Goal: Task Accomplishment & Management: Complete application form

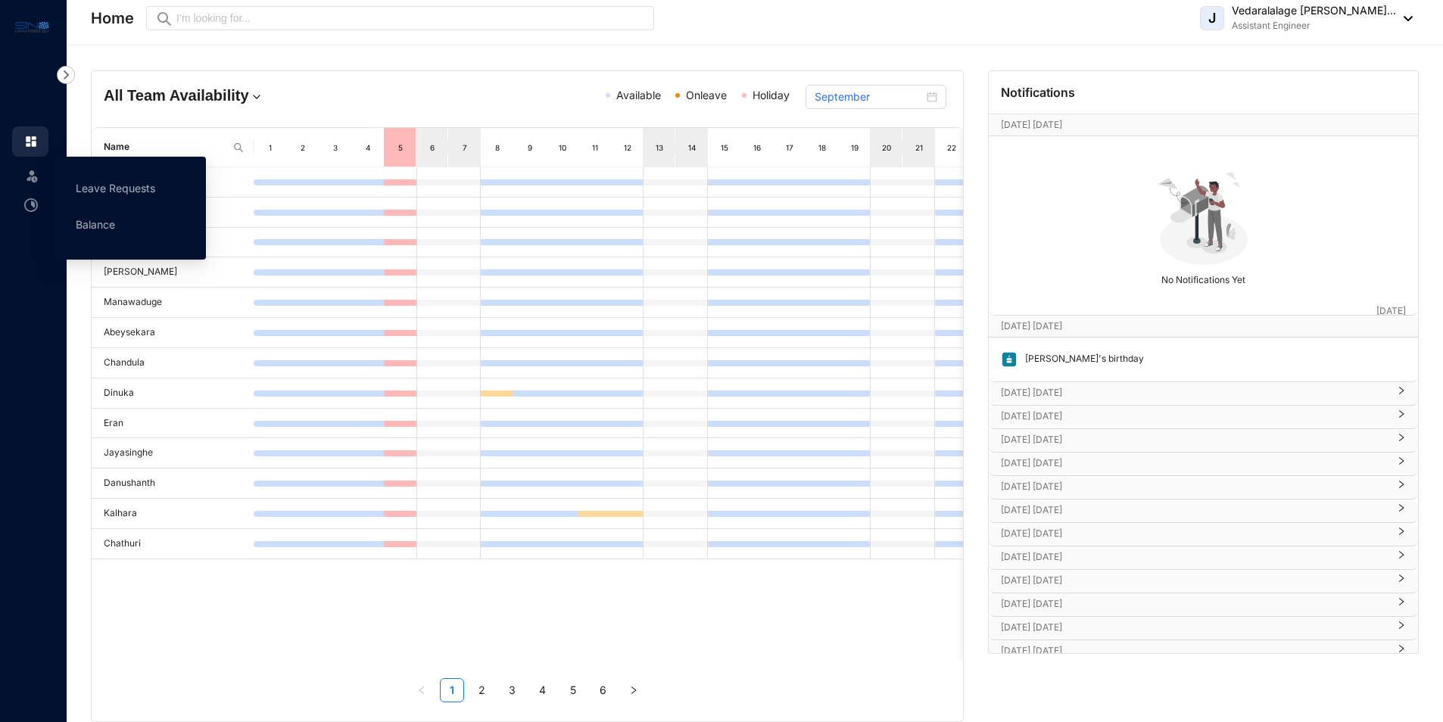
click at [32, 173] on icon at bounding box center [33, 173] width 8 height 0
click at [112, 195] on link "Leave Requests" at bounding box center [116, 188] width 80 height 13
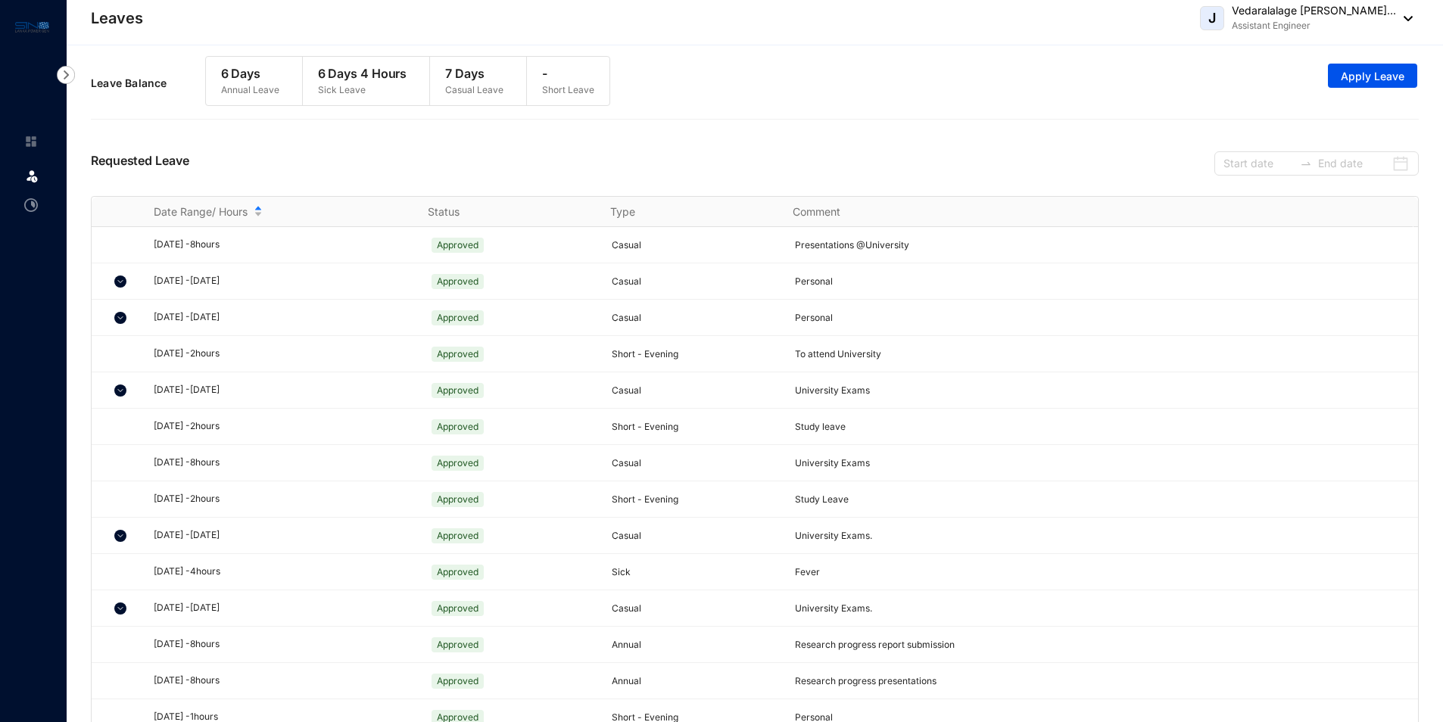
click at [370, 147] on div "Requested Leave" at bounding box center [755, 161] width 1328 height 69
click at [116, 281] on img at bounding box center [120, 282] width 12 height 12
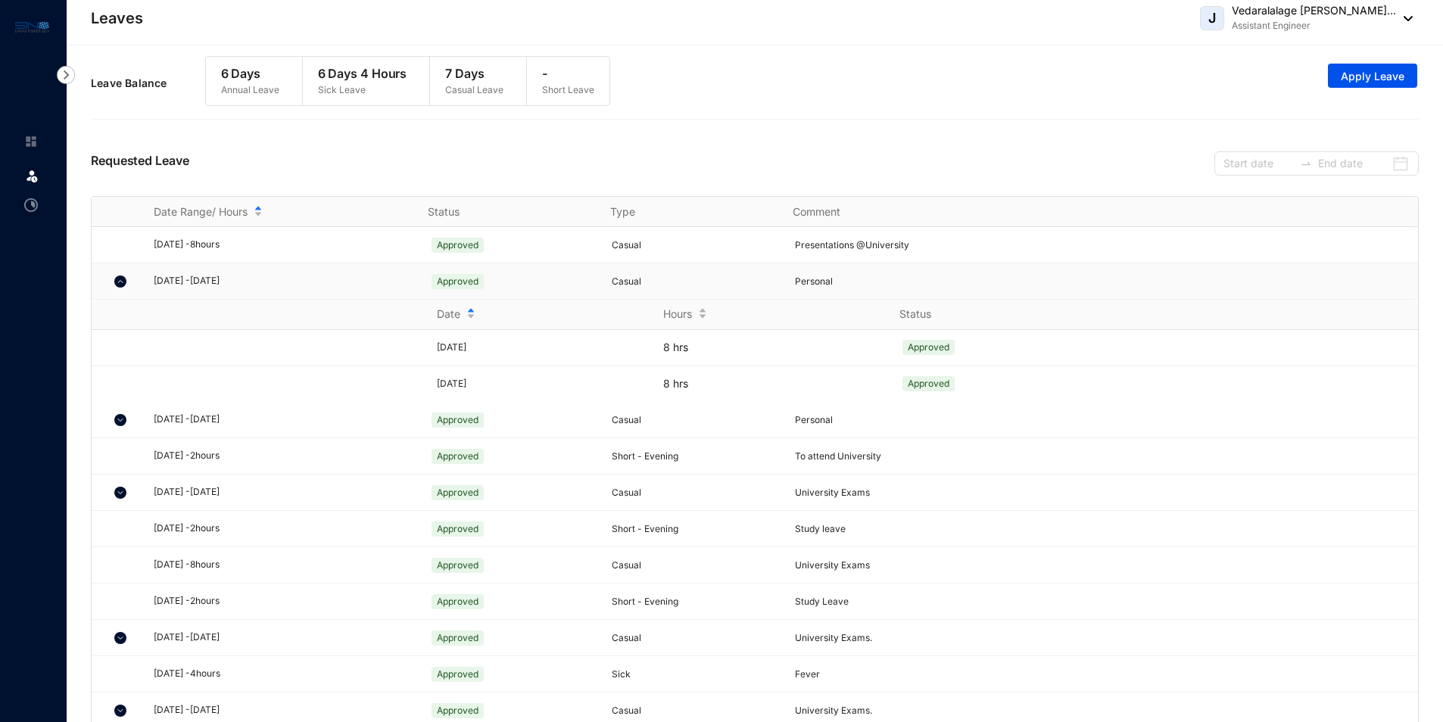
click at [119, 282] on img at bounding box center [120, 282] width 12 height 12
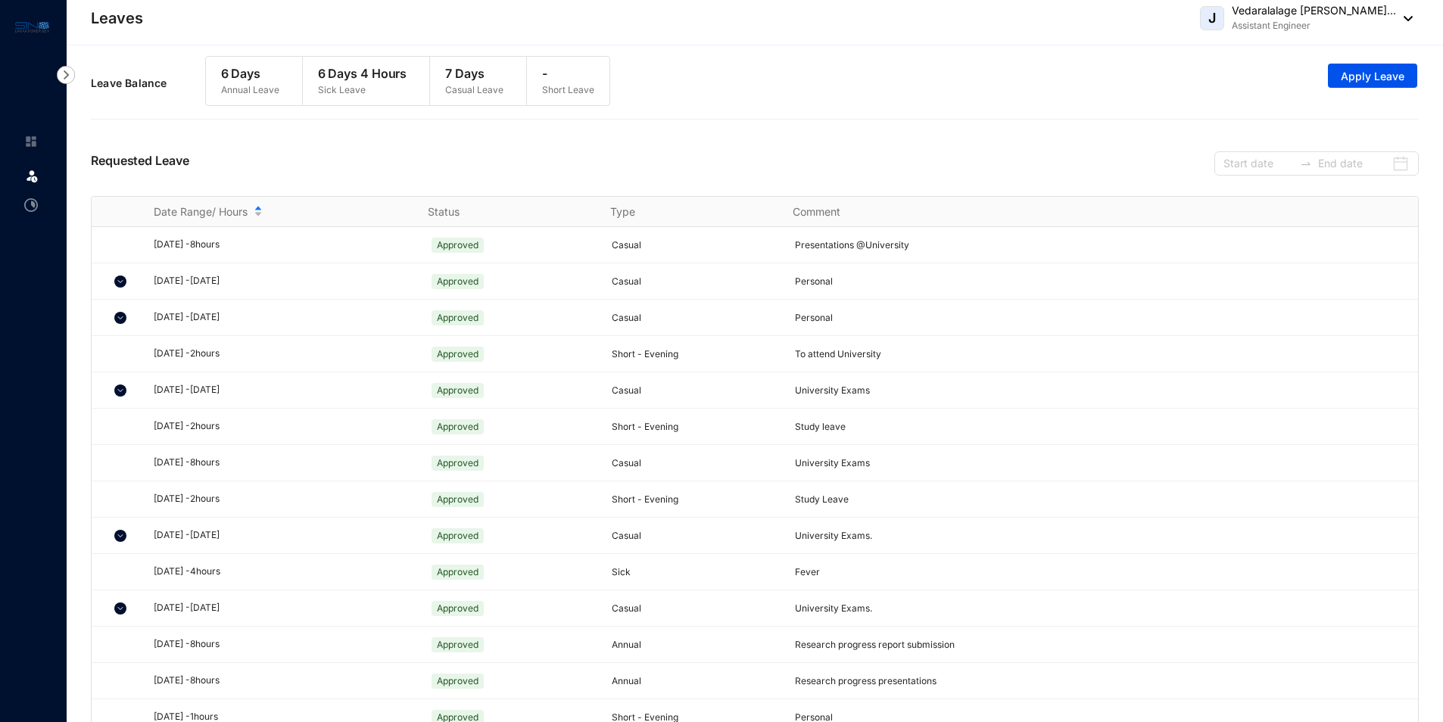
click at [1043, 96] on div "Leave Balance 6 Days Annual Leave 6 Days 4 Hours Sick Leave 7 Days Casual Leave…" at bounding box center [755, 83] width 1328 height 70
click at [850, 68] on div "Leave Balance 6 Days Annual Leave 6 Days 4 Hours Sick Leave 7 Days Casual Leave…" at bounding box center [755, 83] width 1328 height 70
click at [248, 109] on div "6 Days Annual Leave 6 Days 4 Hours Sick Leave 7 Days Casual Leave - Short Leave" at bounding box center [408, 87] width 406 height 62
click at [775, 80] on div "Leave Balance 6 Days Annual Leave 6 Days 4 Hours Sick Leave 7 Days Casual Leave…" at bounding box center [755, 83] width 1328 height 70
click at [781, 75] on div "Leave Balance 6 Days Annual Leave 6 Days 4 Hours Sick Leave 7 Days Casual Leave…" at bounding box center [755, 83] width 1328 height 70
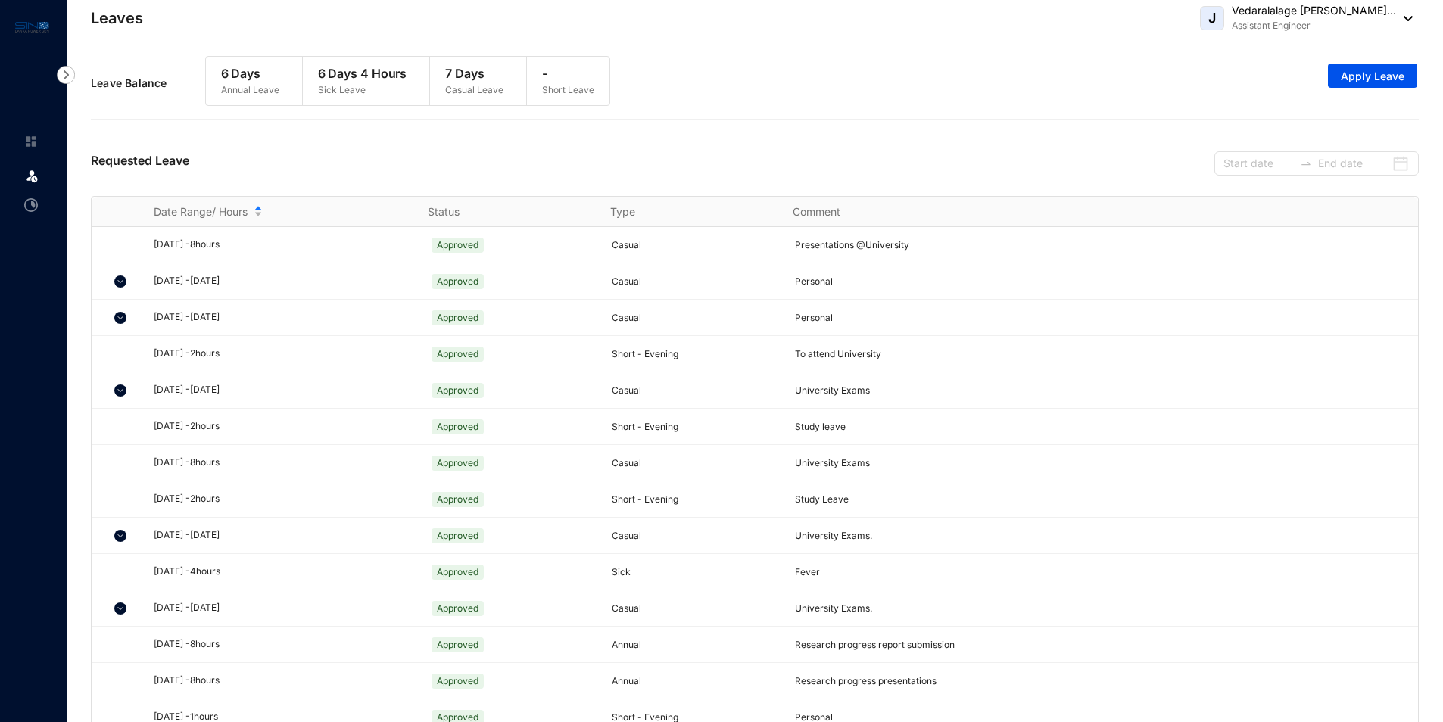
click at [836, 71] on div "Leave Balance 6 Days Annual Leave 6 Days 4 Hours Sick Leave 7 Days Casual Leave…" at bounding box center [755, 83] width 1328 height 70
click at [1352, 73] on span "Apply Leave" at bounding box center [1373, 76] width 64 height 15
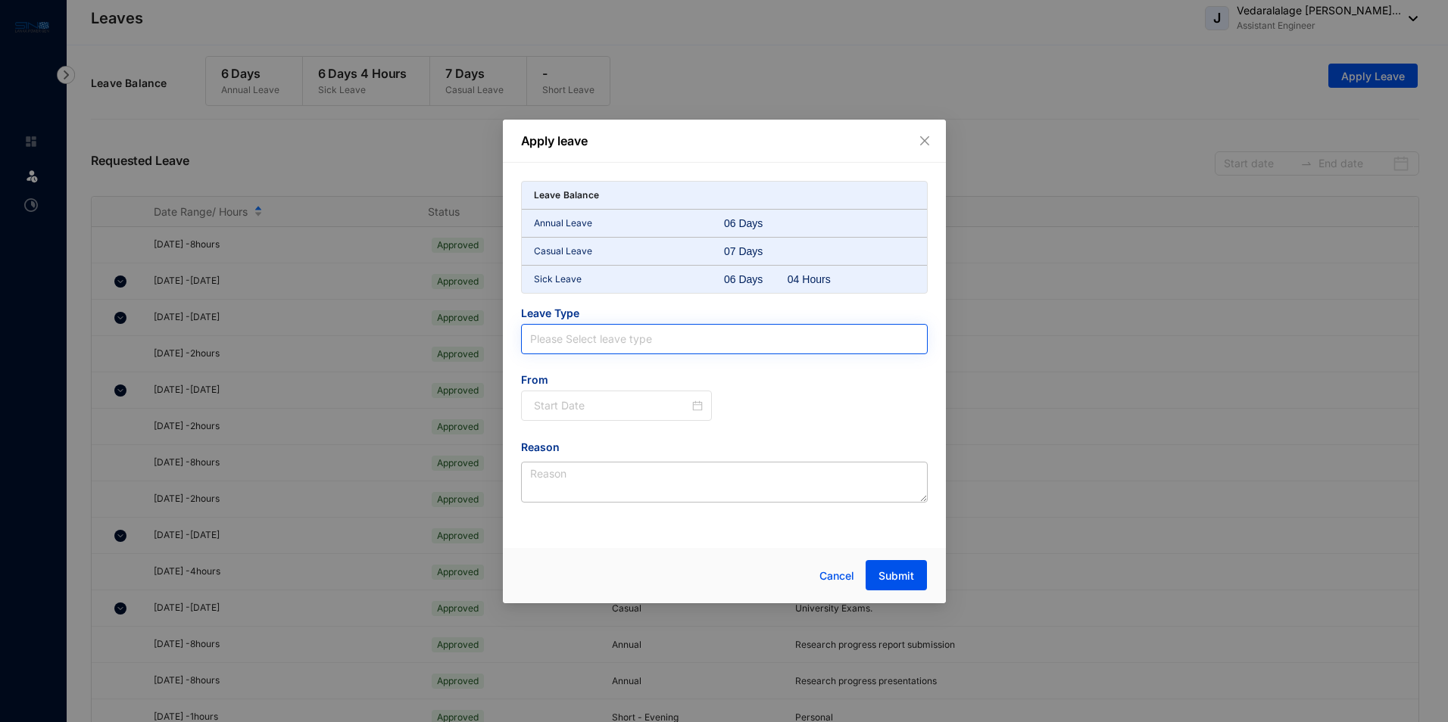
click at [563, 342] on input "search" at bounding box center [724, 339] width 388 height 29
click at [1062, 127] on div "Apply leave Leave Balance Annual Leave 06 Days Casual Leave 07 Days Sick Leave …" at bounding box center [724, 361] width 1448 height 722
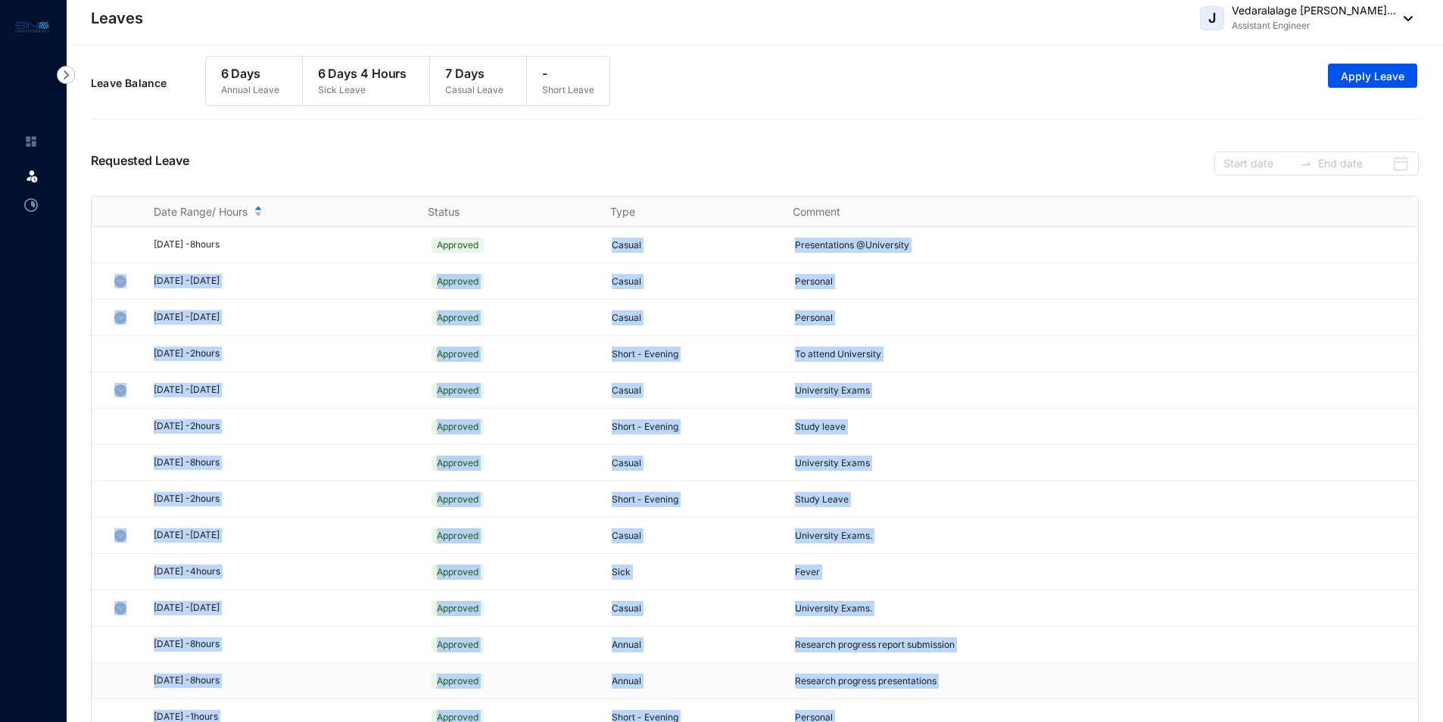
scroll to position [27, 0]
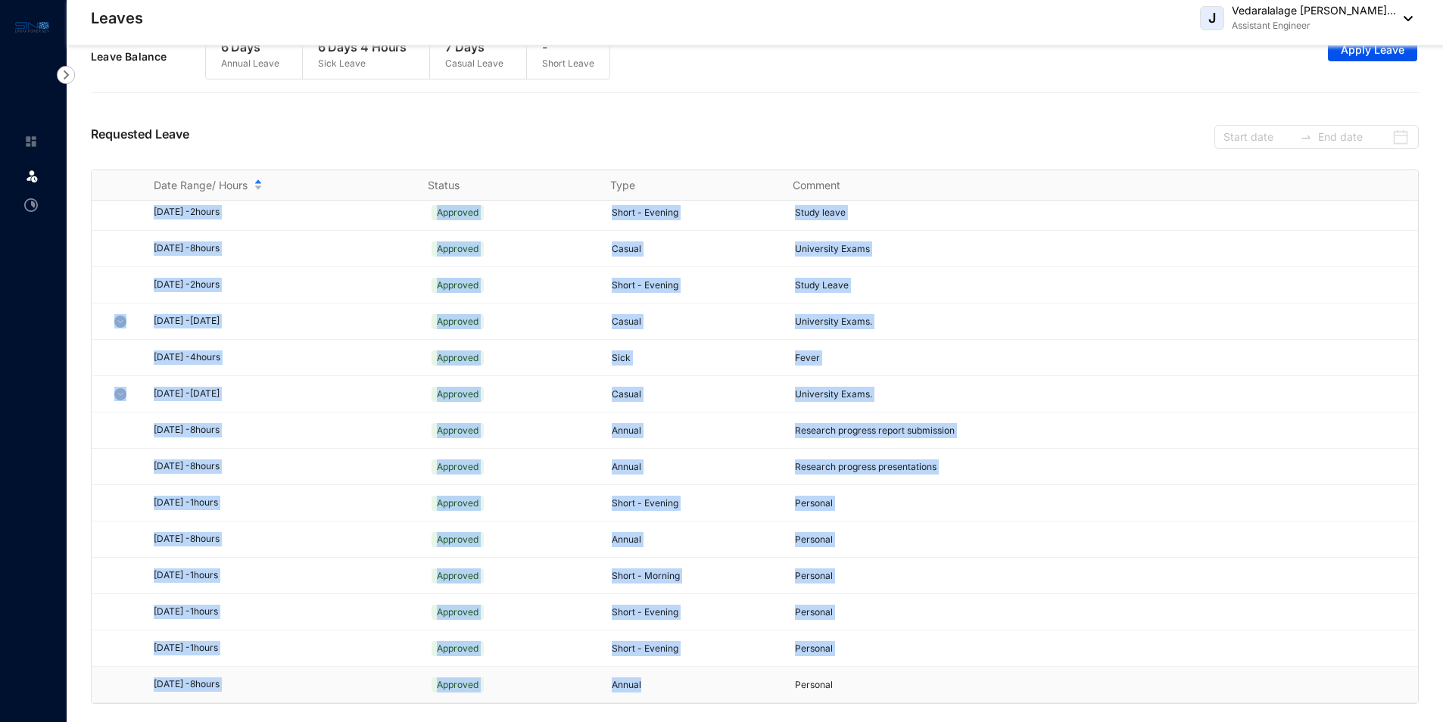
drag, startPoint x: 608, startPoint y: 244, endPoint x: 649, endPoint y: 685, distance: 443.4
click at [649, 685] on tbody "[DATE] - 8 hours Approved Casual Presentations @University [DATE] - [DATE] Appr…" at bounding box center [755, 358] width 1327 height 691
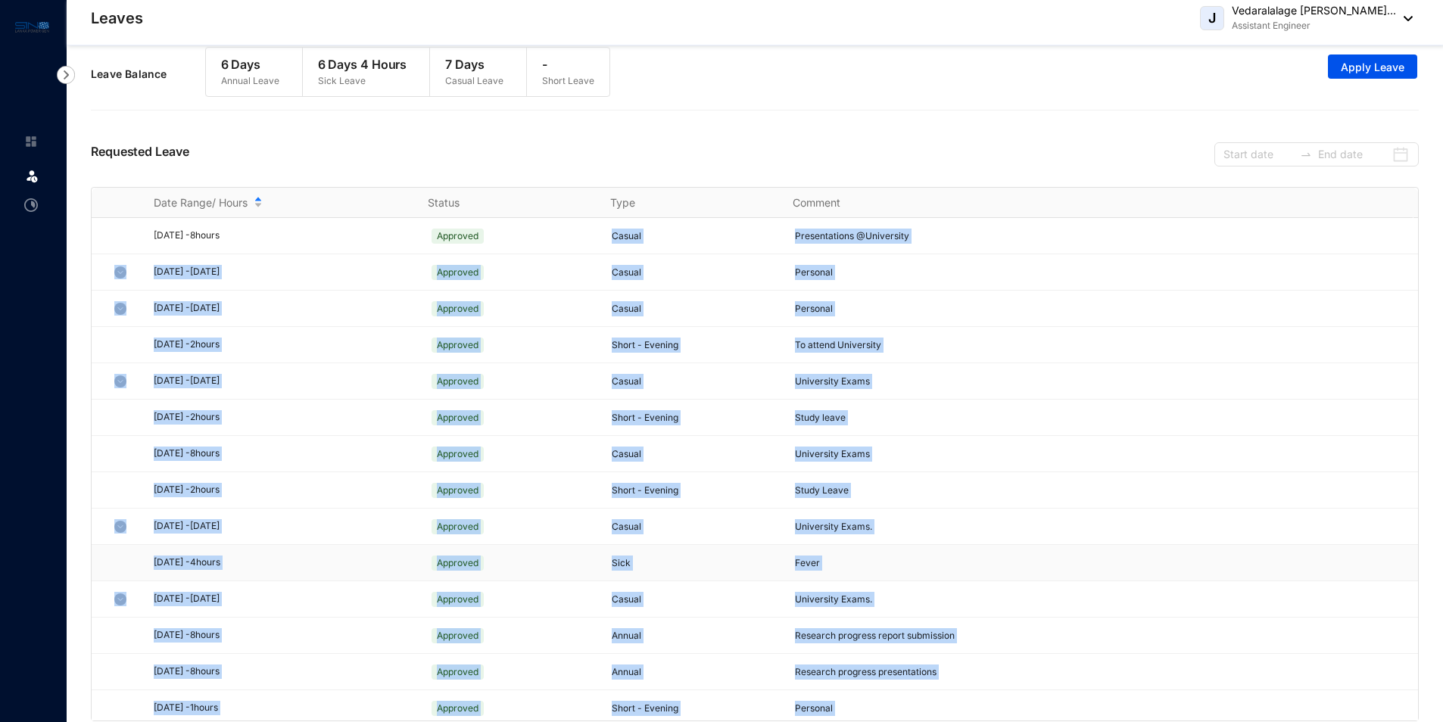
scroll to position [0, 0]
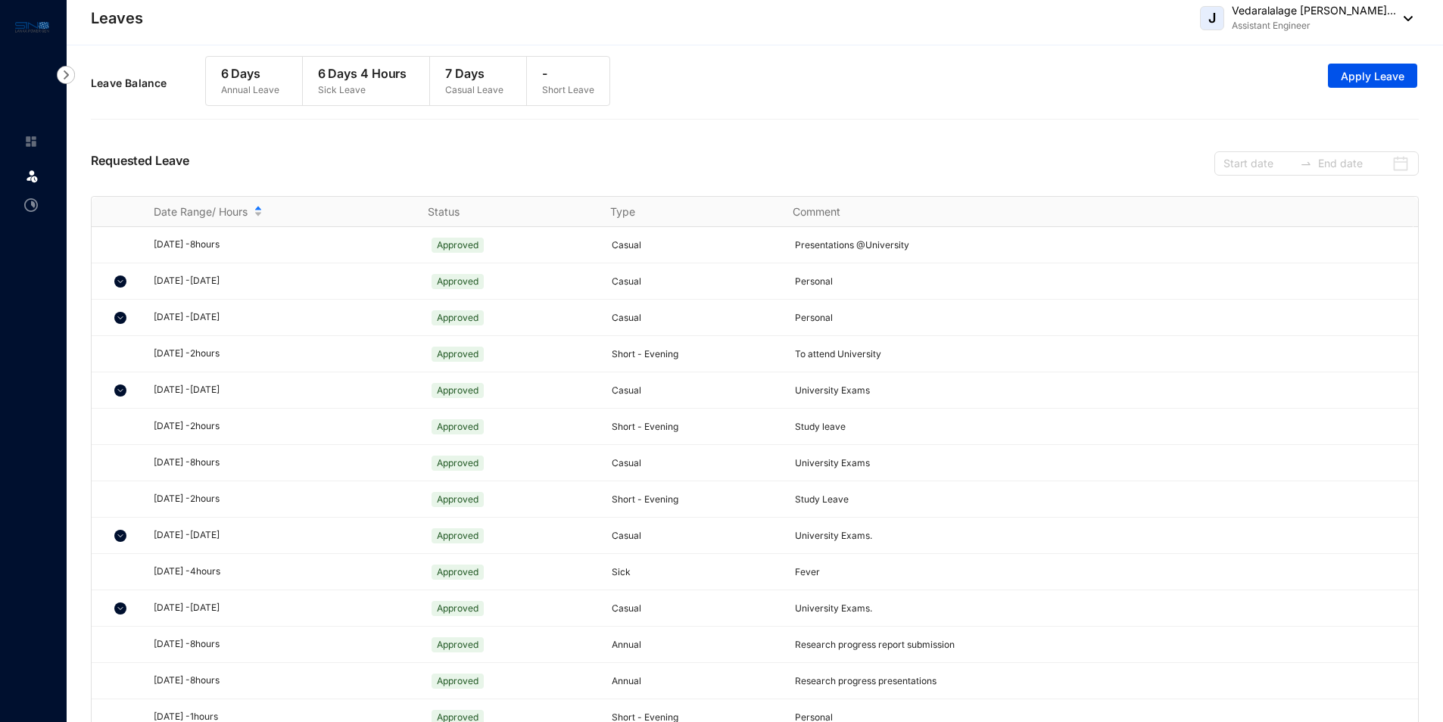
click at [843, 137] on div "Requested Leave" at bounding box center [755, 161] width 1328 height 69
drag, startPoint x: 591, startPoint y: 93, endPoint x: 212, endPoint y: 81, distance: 379.6
click at [212, 81] on div "6 Days Annual Leave 6 Days 4 Hours Sick Leave 7 Days Casual Leave - Short Leave" at bounding box center [408, 81] width 406 height 50
click at [324, 123] on div "Leave Balance 6 Days Annual Leave 6 Days 4 Hours Sick Leave 7 Days Casual Leave…" at bounding box center [755, 89] width 1328 height 82
click at [453, 353] on span "Approved" at bounding box center [458, 354] width 52 height 15
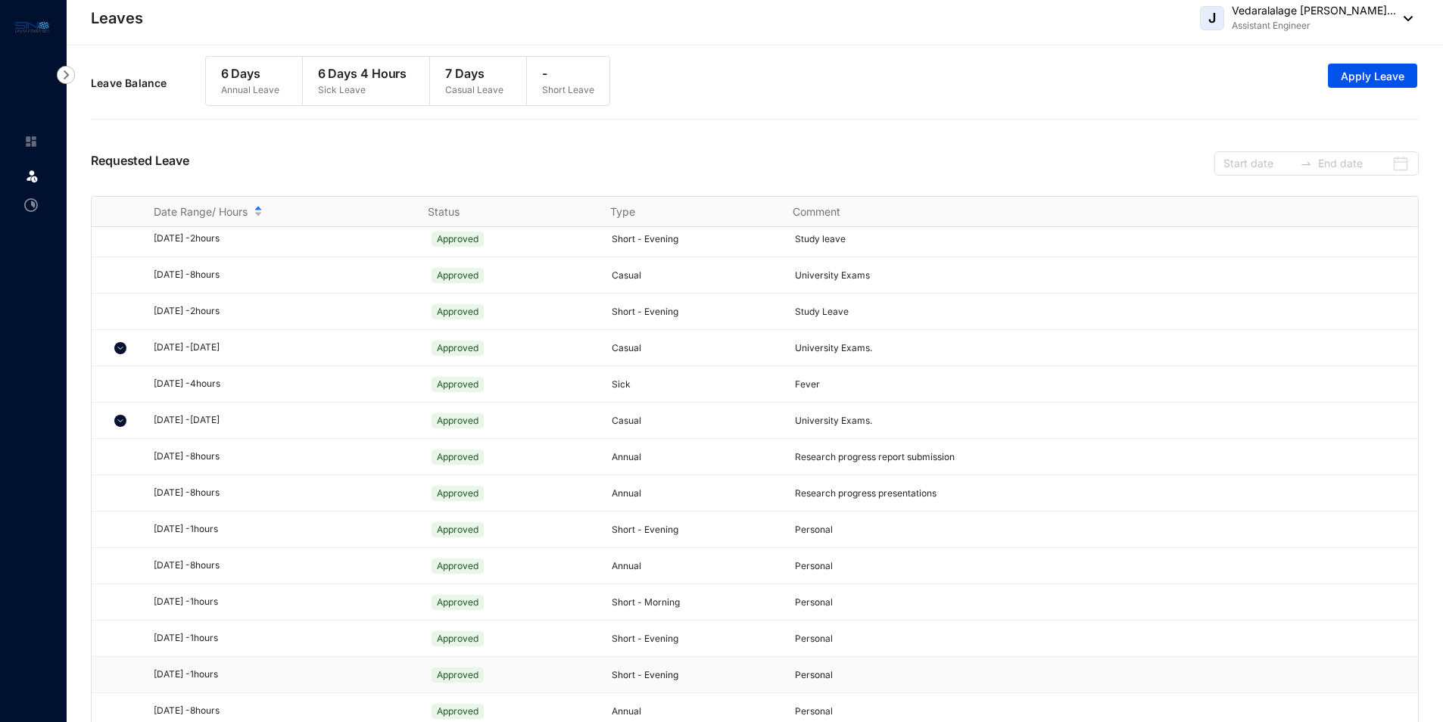
scroll to position [27, 0]
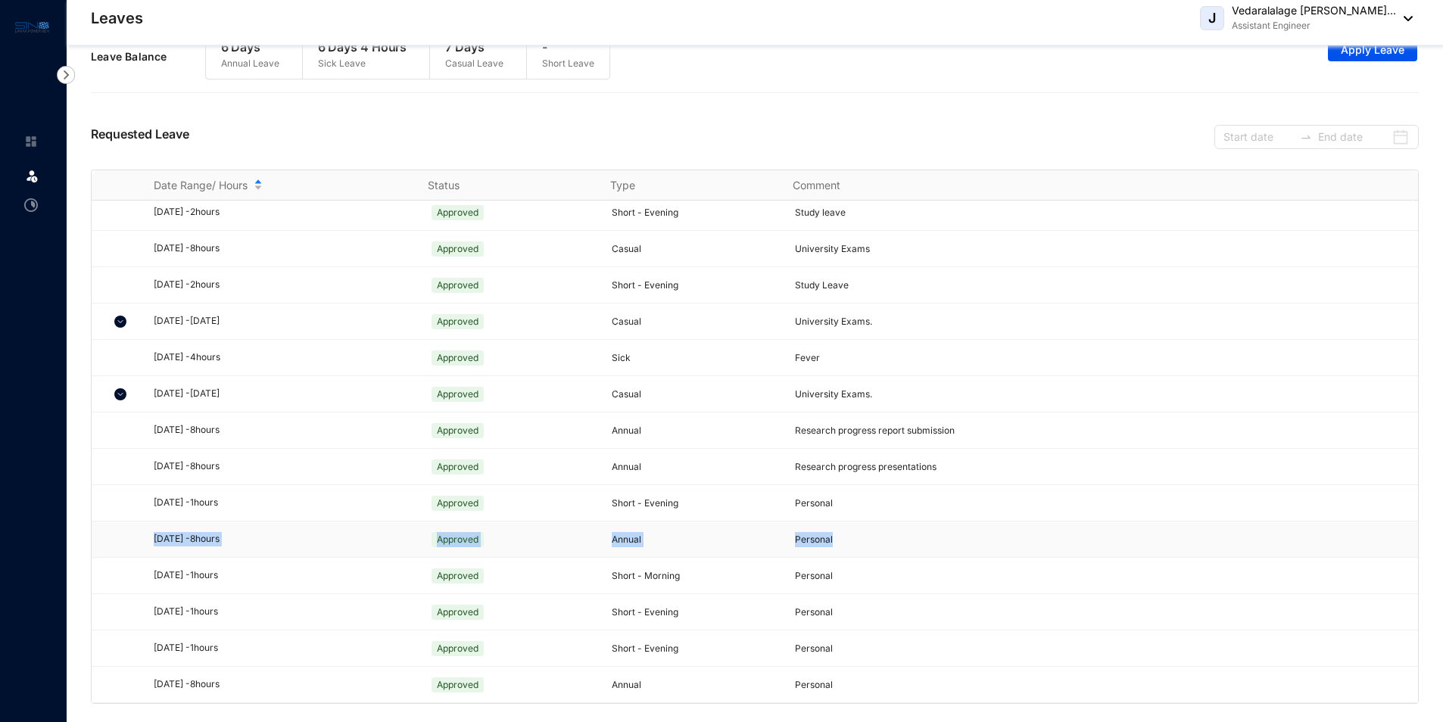
drag, startPoint x: 154, startPoint y: 539, endPoint x: 838, endPoint y: 537, distance: 683.8
click at [838, 537] on tr "[DATE] - 8 hours Approved Annual Personal" at bounding box center [755, 540] width 1327 height 36
click at [647, 596] on td "Short - Evening" at bounding box center [685, 612] width 183 height 36
click at [1075, 70] on div "Leave Balance 6 Days Annual Leave 6 Days 4 Hours Sick Leave 7 Days Casual Leave…" at bounding box center [755, 57] width 1328 height 70
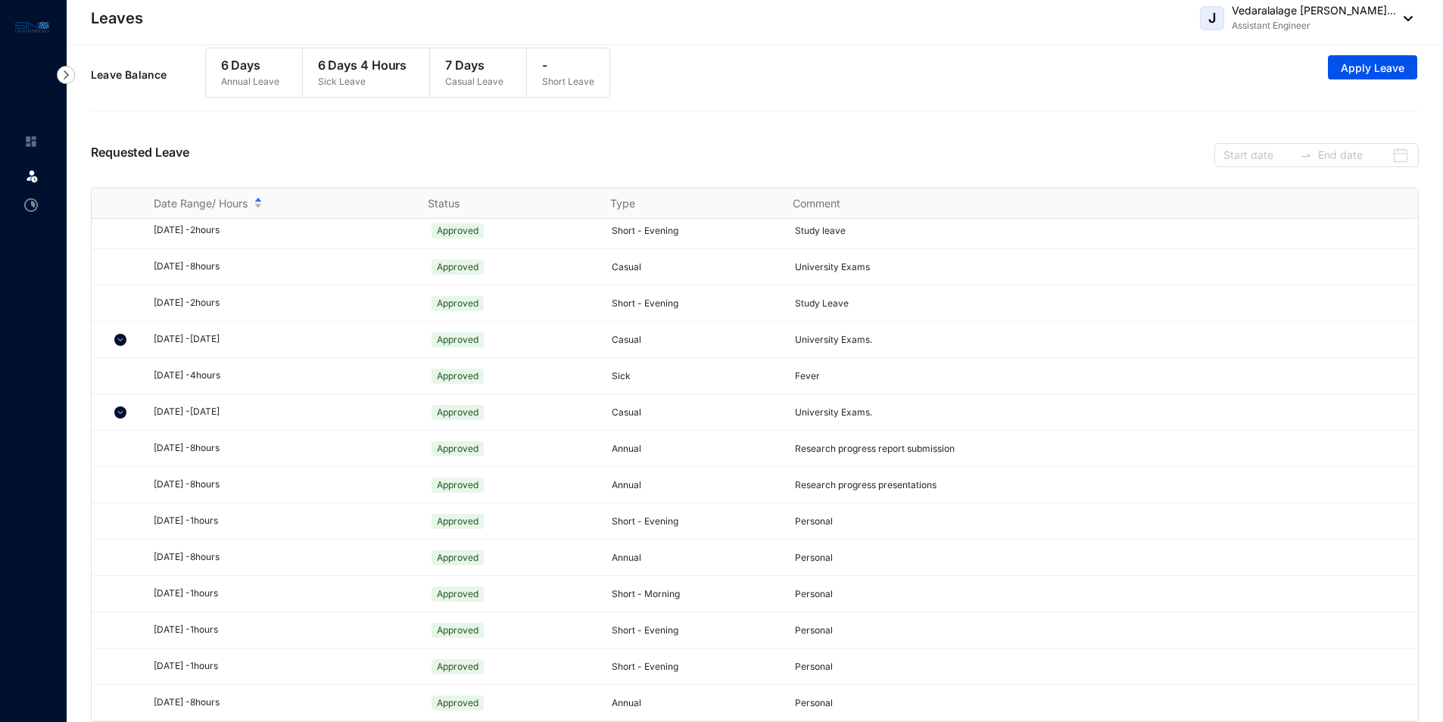
scroll to position [0, 0]
